Goal: Transaction & Acquisition: Purchase product/service

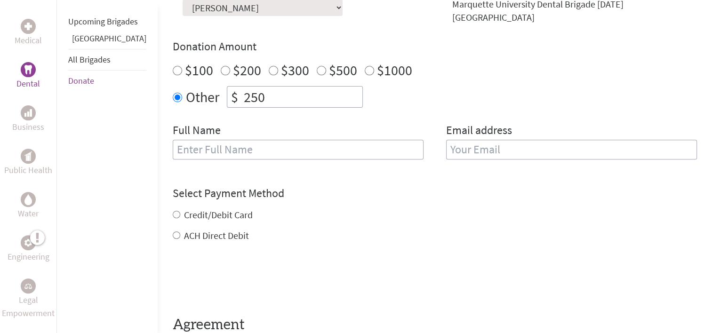
scroll to position [322, 0]
click at [207, 209] on label "Credit/Debit Card" at bounding box center [218, 215] width 69 height 12
click at [180, 210] on input "Credit/Debit Card" at bounding box center [177, 214] width 8 height 8
radio input "true"
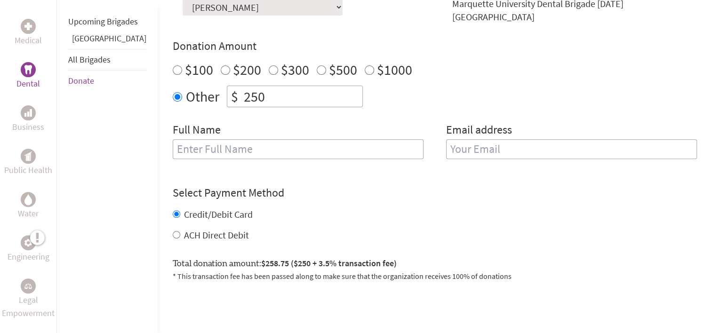
click at [216, 147] on input "text" at bounding box center [298, 149] width 251 height 20
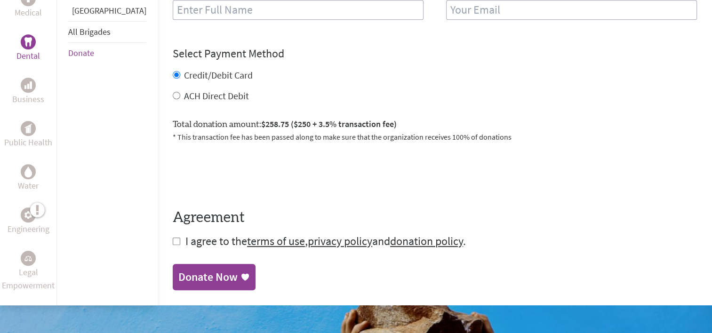
scroll to position [462, 0]
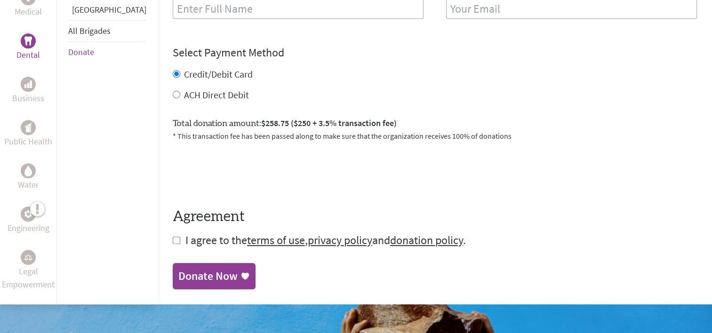
click at [173, 237] on input "checkbox" at bounding box center [177, 241] width 8 height 8
checkbox input "true"
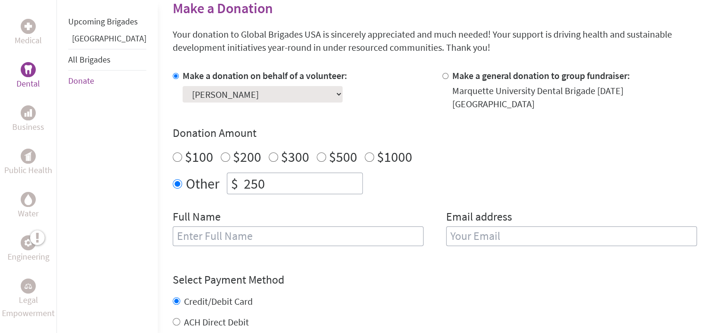
scroll to position [234, 0]
click at [182, 230] on input "text" at bounding box center [298, 237] width 251 height 20
type input "zhana"
click at [182, 230] on input "zhana" at bounding box center [298, 237] width 251 height 20
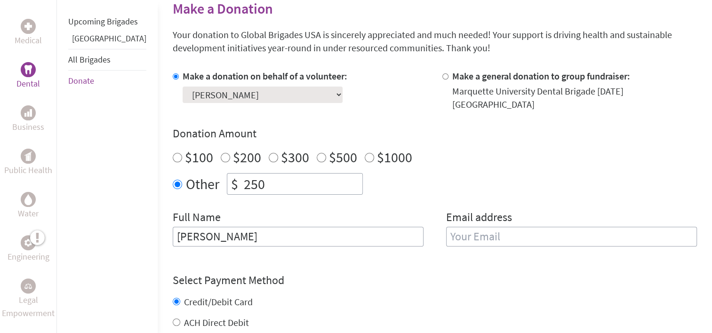
type input "[PERSON_NAME]"
click at [498, 233] on input "email" at bounding box center [571, 237] width 251 height 20
type input "[PERSON_NAME][EMAIL_ADDRESS][DOMAIN_NAME]"
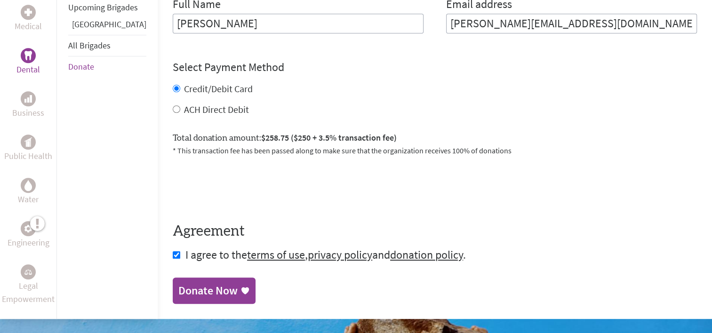
scroll to position [449, 0]
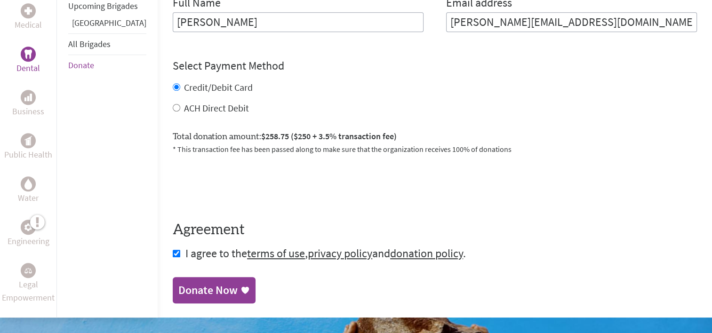
click at [198, 283] on link "Donate Now" at bounding box center [214, 290] width 83 height 26
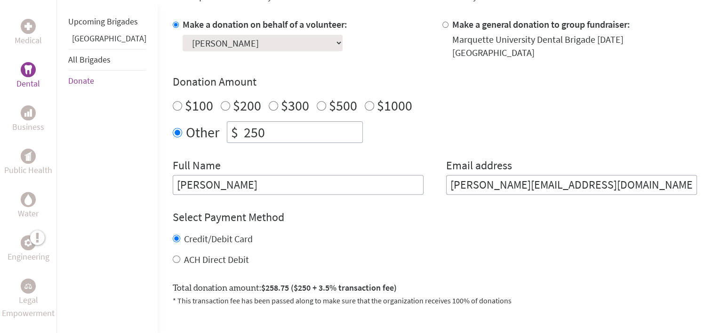
scroll to position [286, 0]
